Goal: Task Accomplishment & Management: Use online tool/utility

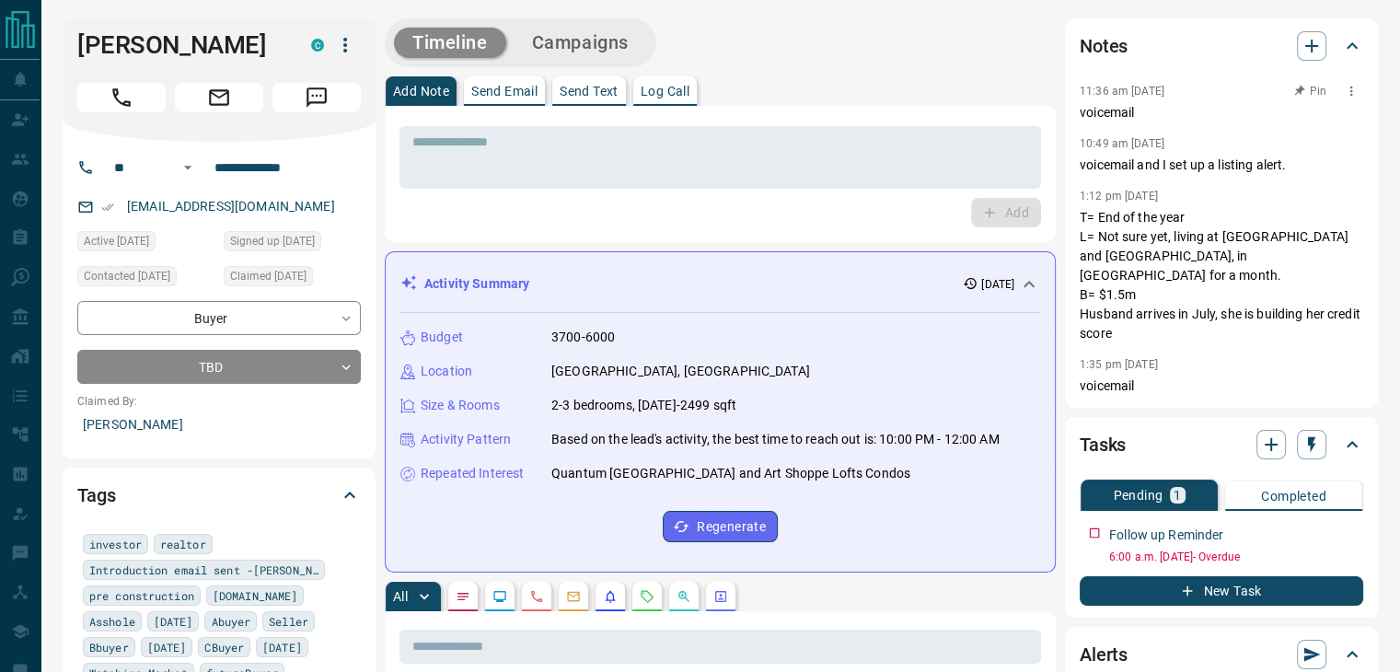
click at [1095, 114] on p "voicemail" at bounding box center [1222, 112] width 284 height 19
copy p "voicemail"
click at [670, 91] on p "Log Call" at bounding box center [665, 91] width 49 height 13
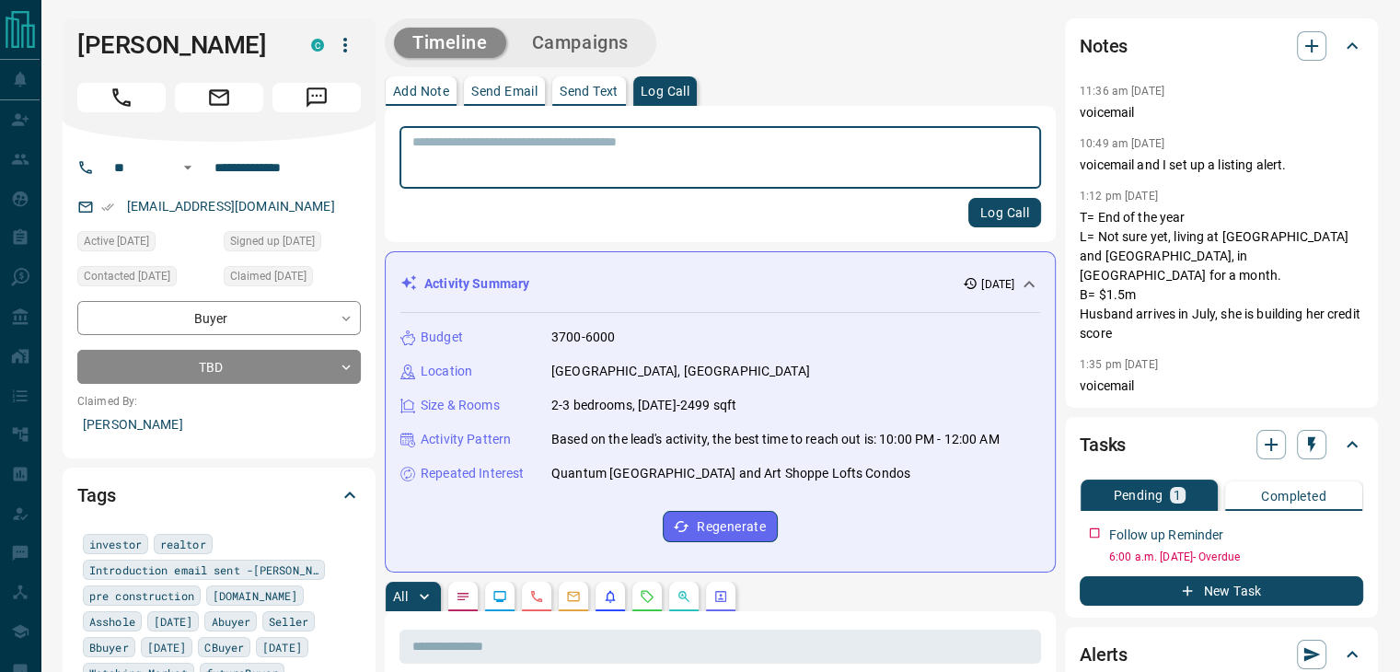
click at [511, 148] on textarea at bounding box center [720, 157] width 616 height 47
type textarea "*********"
click at [980, 210] on button "Log Call" at bounding box center [1005, 212] width 73 height 29
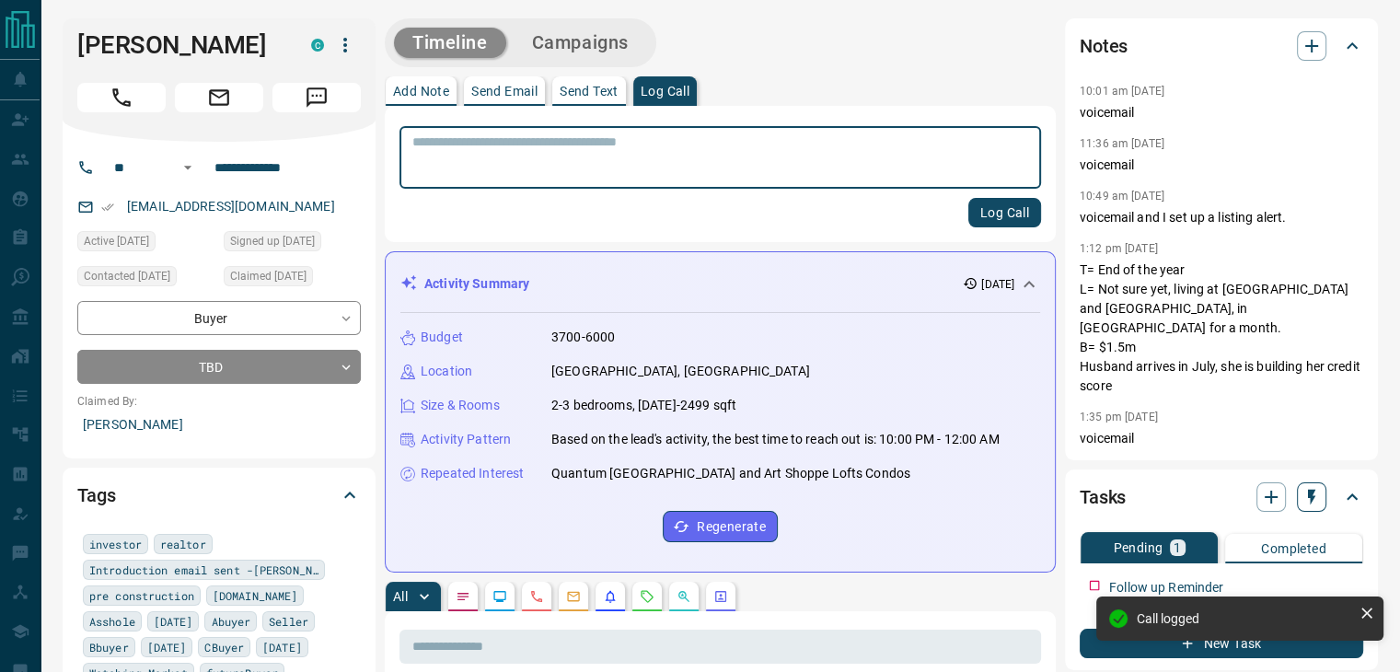
click at [1308, 490] on icon "button" at bounding box center [1311, 498] width 7 height 16
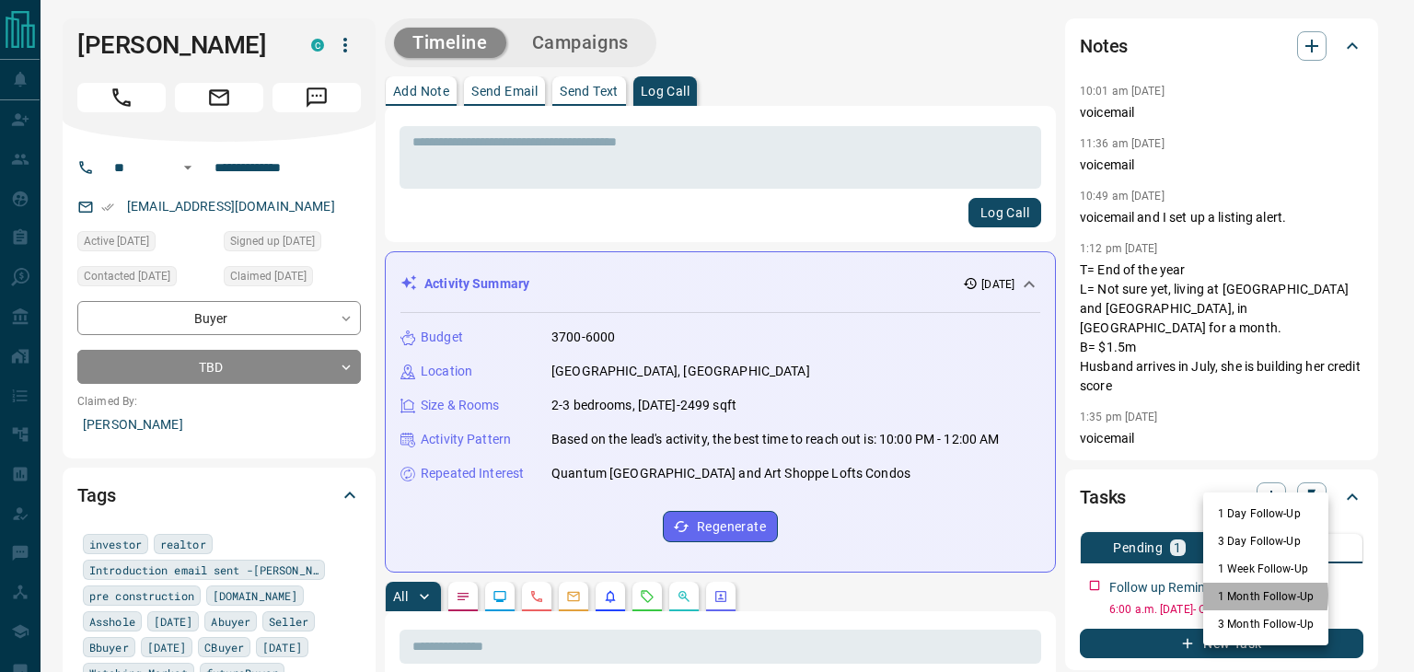
click at [1226, 595] on li "1 Month Follow-Up" at bounding box center [1265, 597] width 125 height 28
